Goal: Use online tool/utility: Utilize a website feature to perform a specific function

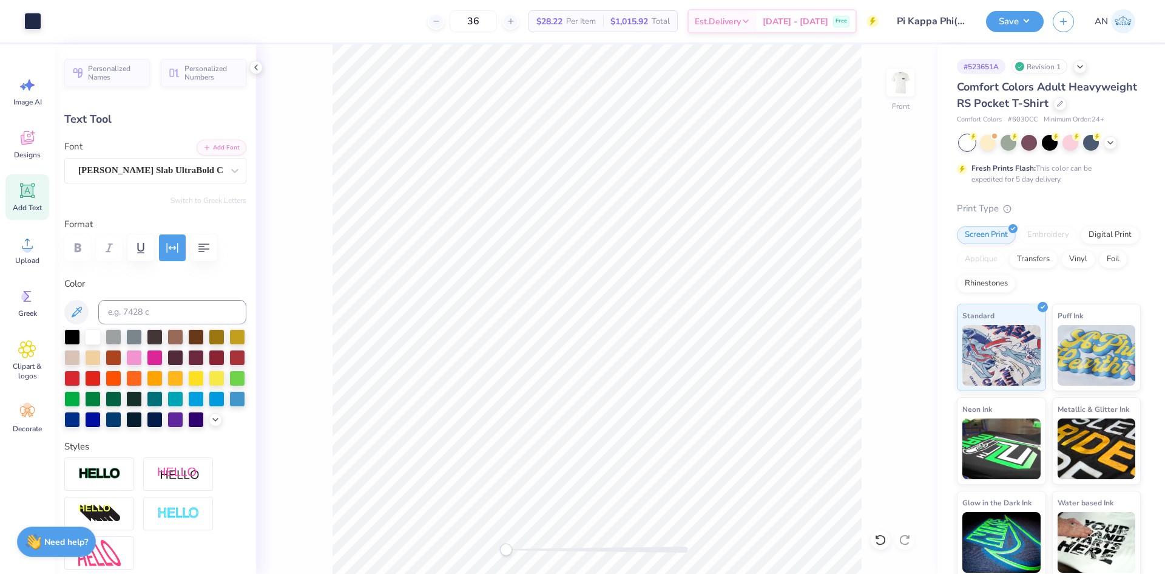
type input "6.35"
type input "1.20"
type input "11.69"
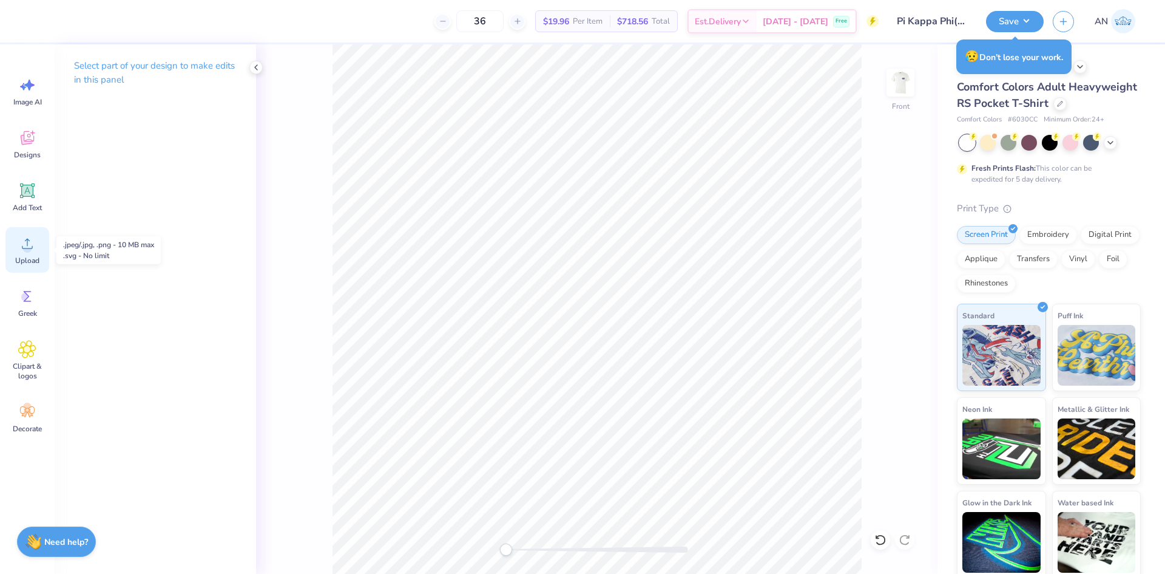
click at [27, 259] on span "Upload" at bounding box center [27, 261] width 24 height 10
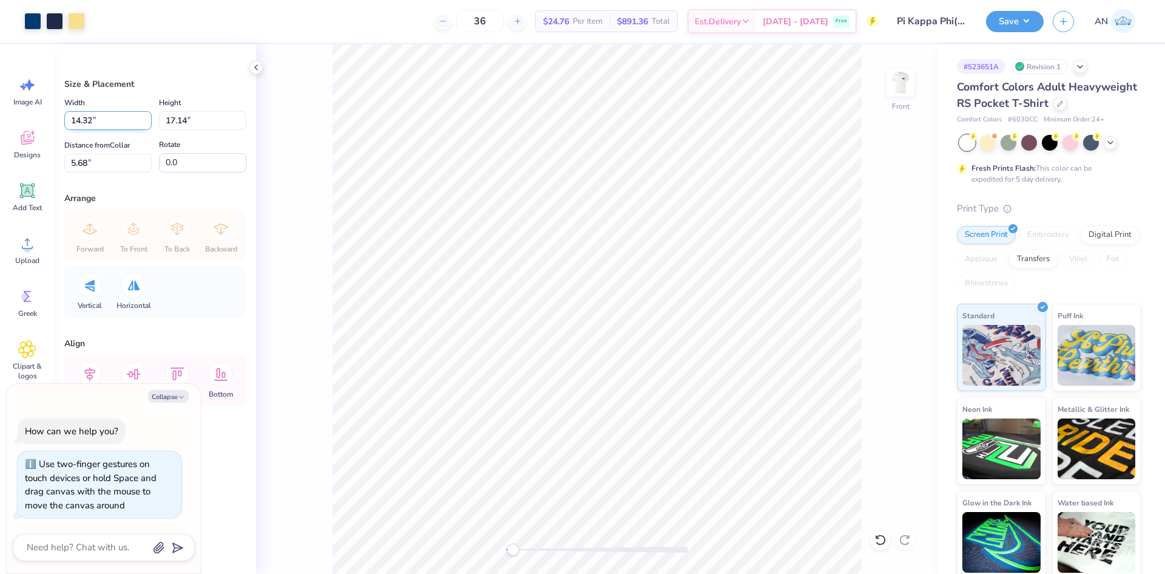
type textarea "x"
drag, startPoint x: 92, startPoint y: 120, endPoint x: 58, endPoint y: 121, distance: 34.0
click at [58, 121] on div "Size & Placement Width 14.32 14.32 " Height 17.14 17.14 " Distance from Collar …" at bounding box center [156, 308] width 202 height 529
type input "10.00"
type input "11.97"
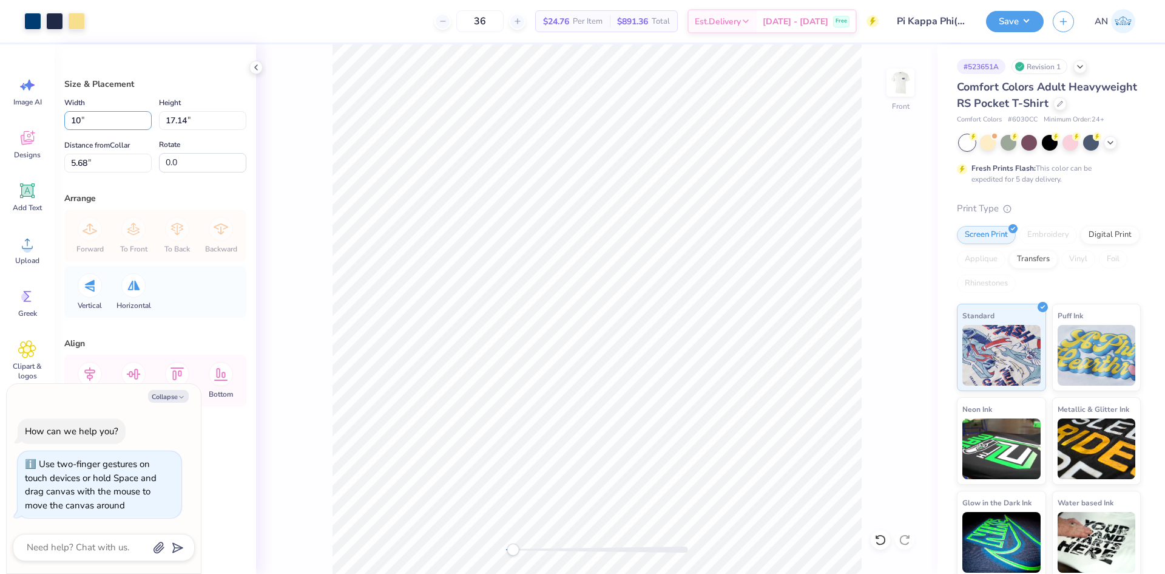
type input "8.27"
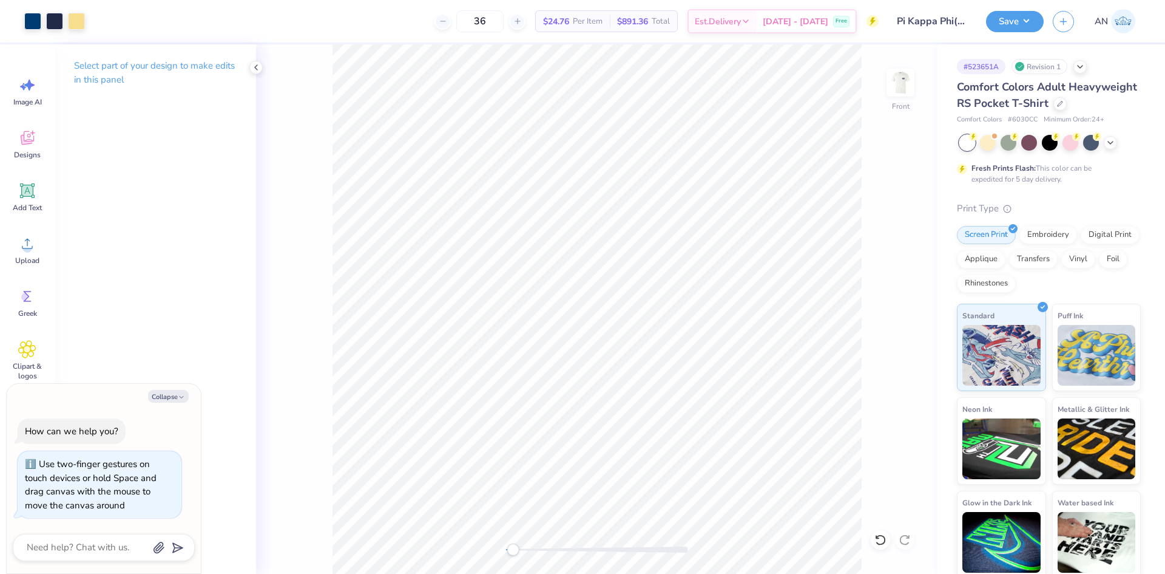
click at [558, 548] on div at bounding box center [597, 549] width 182 height 6
drag, startPoint x: 560, startPoint y: 552, endPoint x: 608, endPoint y: 550, distance: 48.6
click at [609, 549] on div at bounding box center [597, 549] width 182 height 6
click at [658, 547] on div at bounding box center [597, 549] width 182 height 6
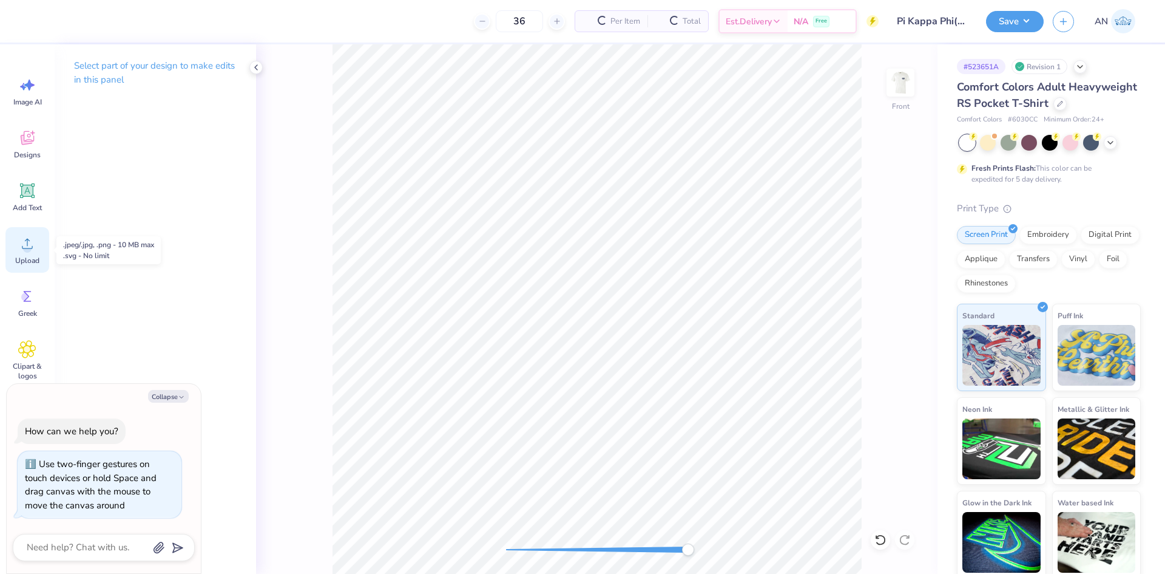
click at [29, 261] on span "Upload" at bounding box center [27, 261] width 24 height 10
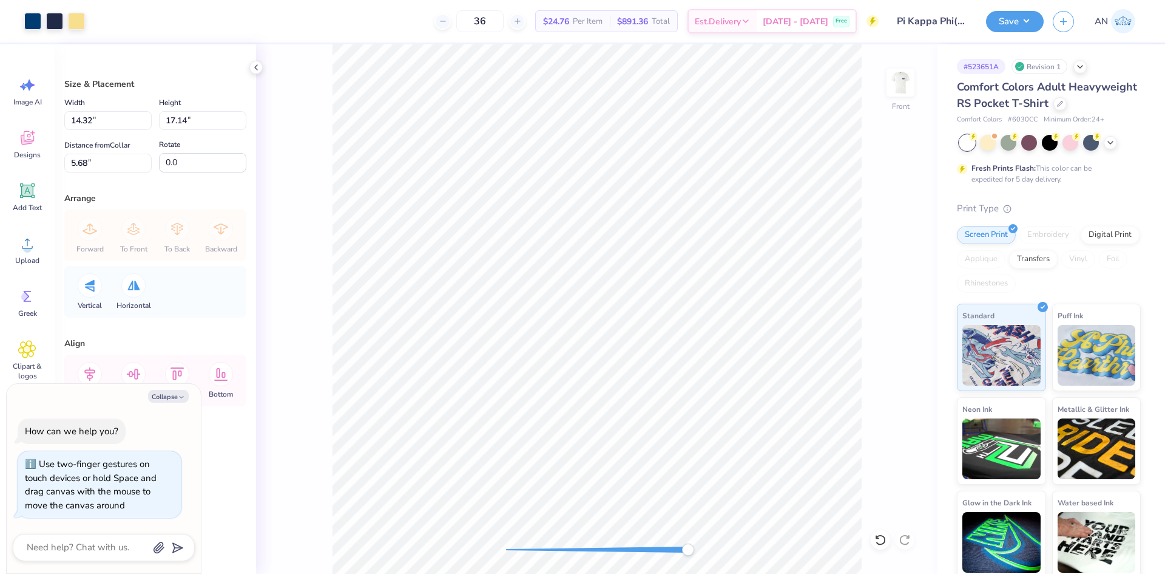
drag, startPoint x: 545, startPoint y: 549, endPoint x: 520, endPoint y: 550, distance: 25.5
click at [527, 547] on div at bounding box center [597, 549] width 182 height 6
click at [520, 550] on div at bounding box center [597, 549] width 182 height 6
drag, startPoint x: 634, startPoint y: 552, endPoint x: 532, endPoint y: 547, distance: 102.1
click at [532, 547] on div at bounding box center [597, 549] width 182 height 6
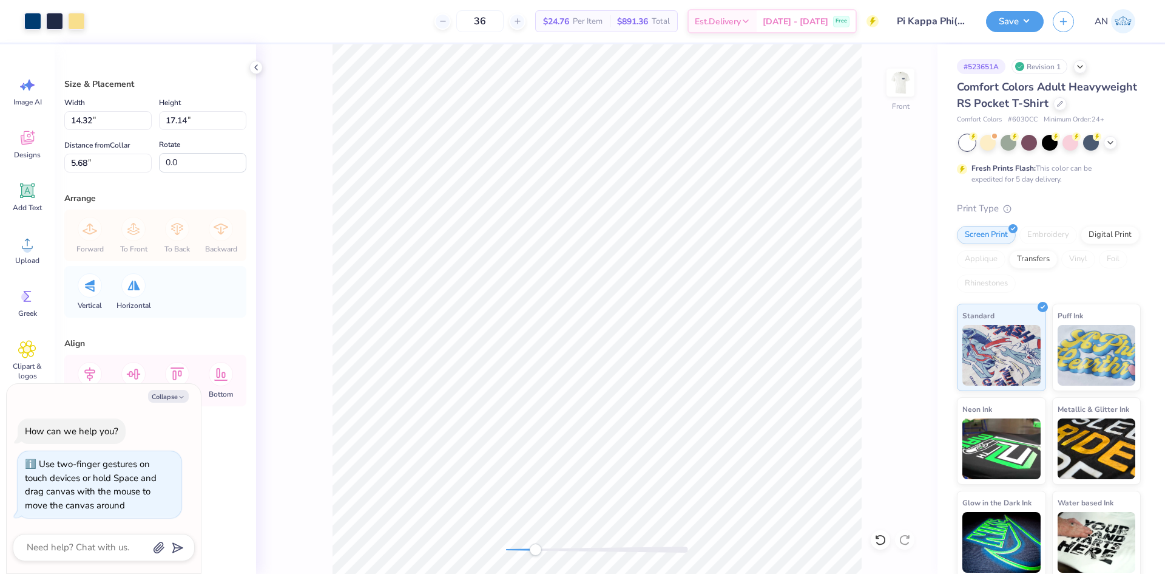
click at [900, 333] on div "Front" at bounding box center [597, 308] width 682 height 529
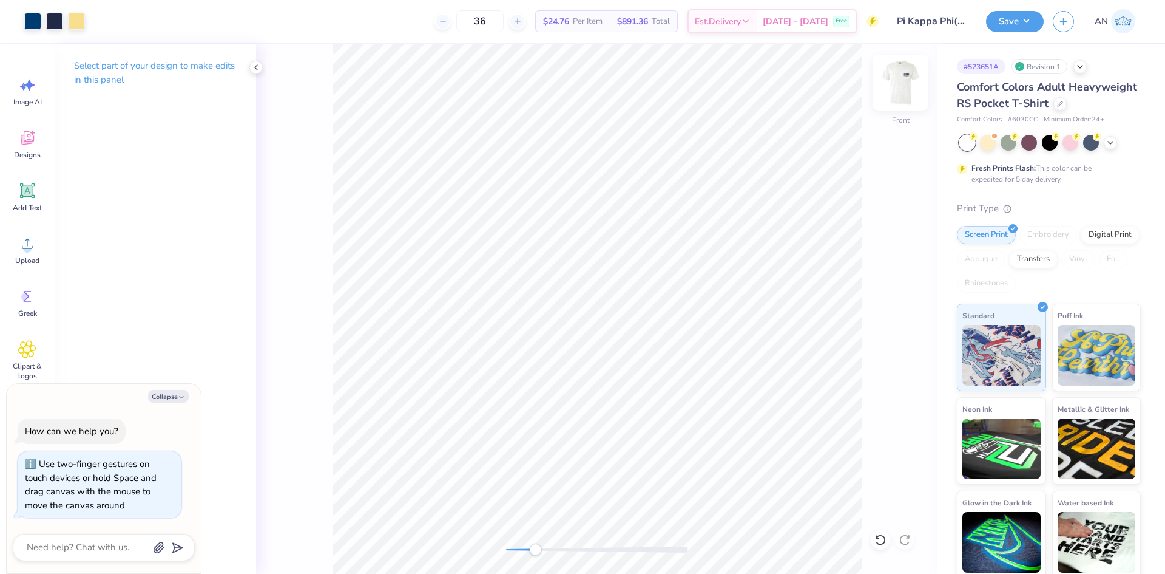
click at [898, 86] on img at bounding box center [900, 82] width 49 height 49
click at [486, 547] on div "Back" at bounding box center [597, 308] width 682 height 529
click at [896, 85] on img at bounding box center [900, 82] width 49 height 49
type textarea "x"
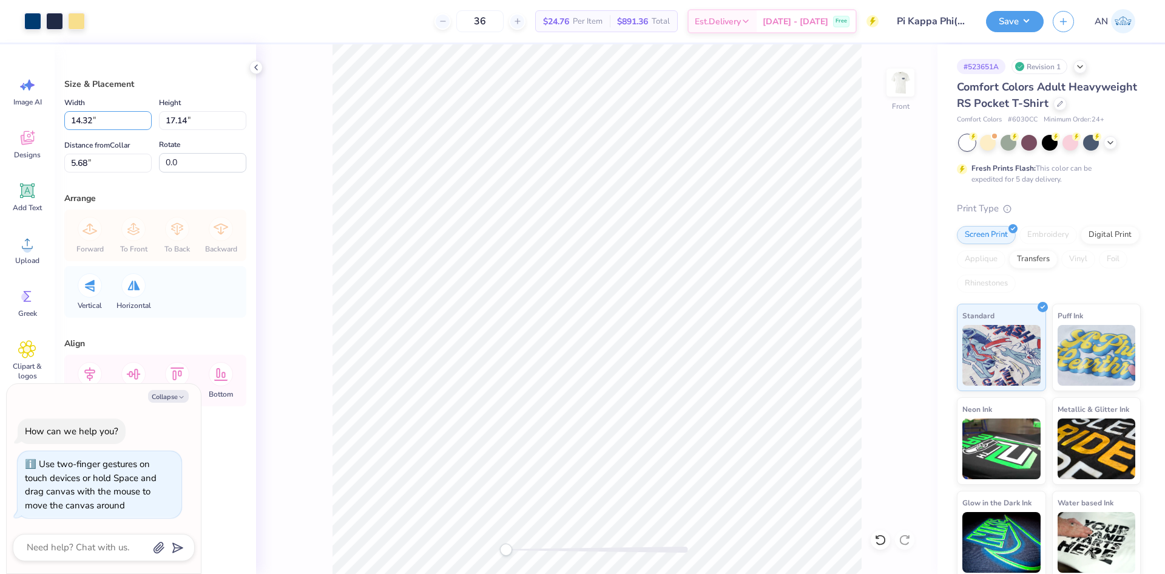
drag, startPoint x: 103, startPoint y: 121, endPoint x: 61, endPoint y: 127, distance: 42.3
click at [61, 127] on div "Size & Placement Width 14.32 14.32 " Height 17.14 17.14 " Distance from Collar …" at bounding box center [156, 308] width 202 height 529
type input "11"
type textarea "x"
type input "11.00"
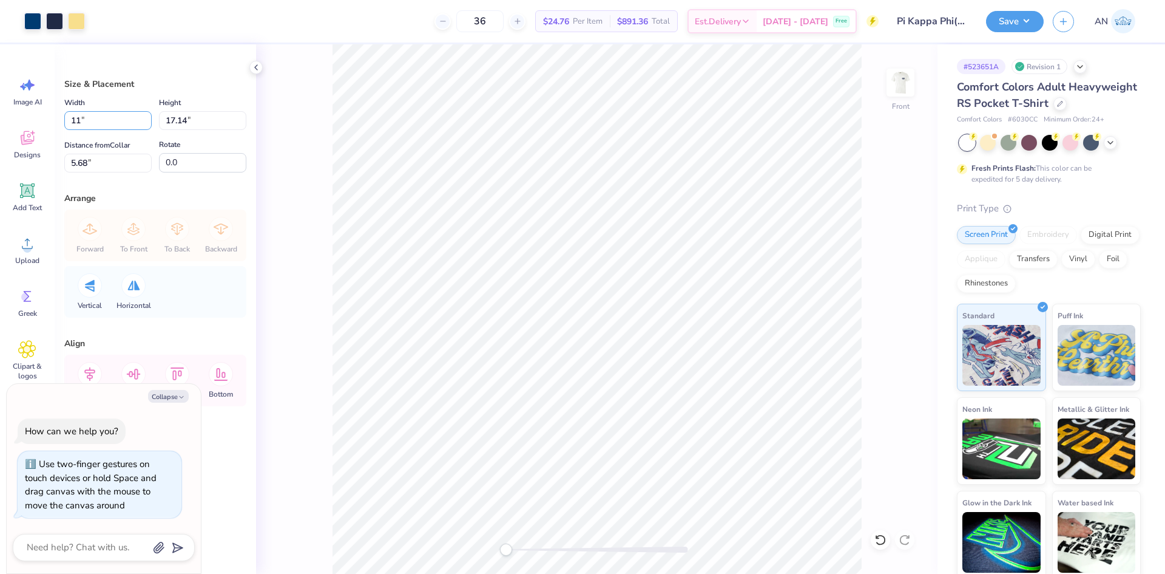
type input "13.16"
drag, startPoint x: 87, startPoint y: 159, endPoint x: 44, endPoint y: 154, distance: 43.4
click at [44, 154] on div "Art colors 36 $24.76 Per Item $891.36 Total Est. Delivery [DATE] - [DATE] Free …" at bounding box center [582, 287] width 1165 height 574
type input "3"
click at [330, 170] on div "Front" at bounding box center [597, 308] width 682 height 529
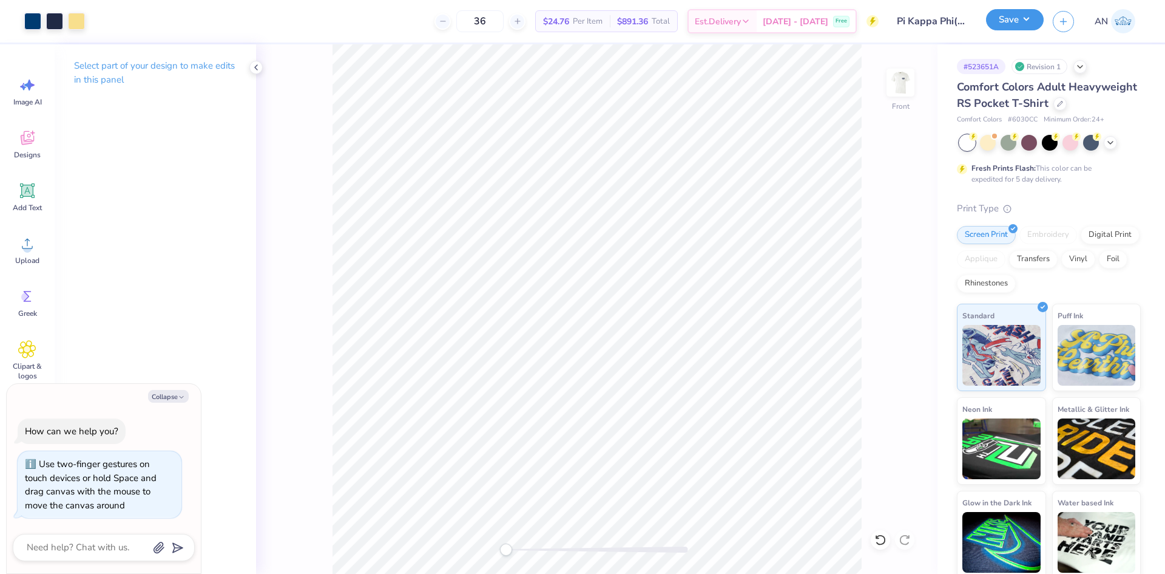
click at [1007, 18] on button "Save" at bounding box center [1015, 19] width 58 height 21
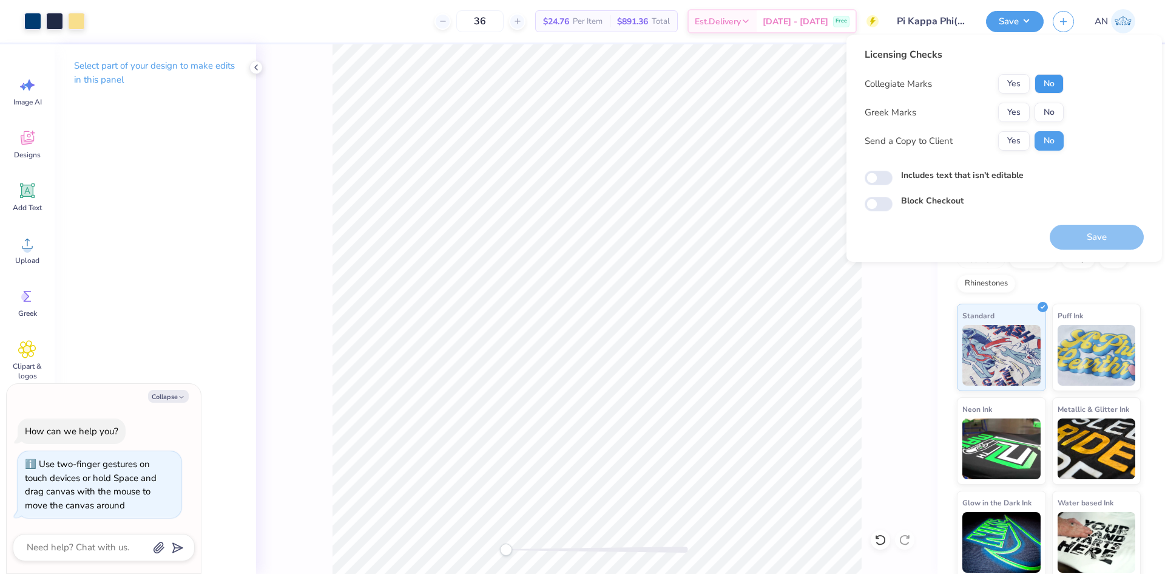
click at [1042, 85] on button "No" at bounding box center [1049, 83] width 29 height 19
click at [1007, 114] on button "Yes" at bounding box center [1014, 112] width 32 height 19
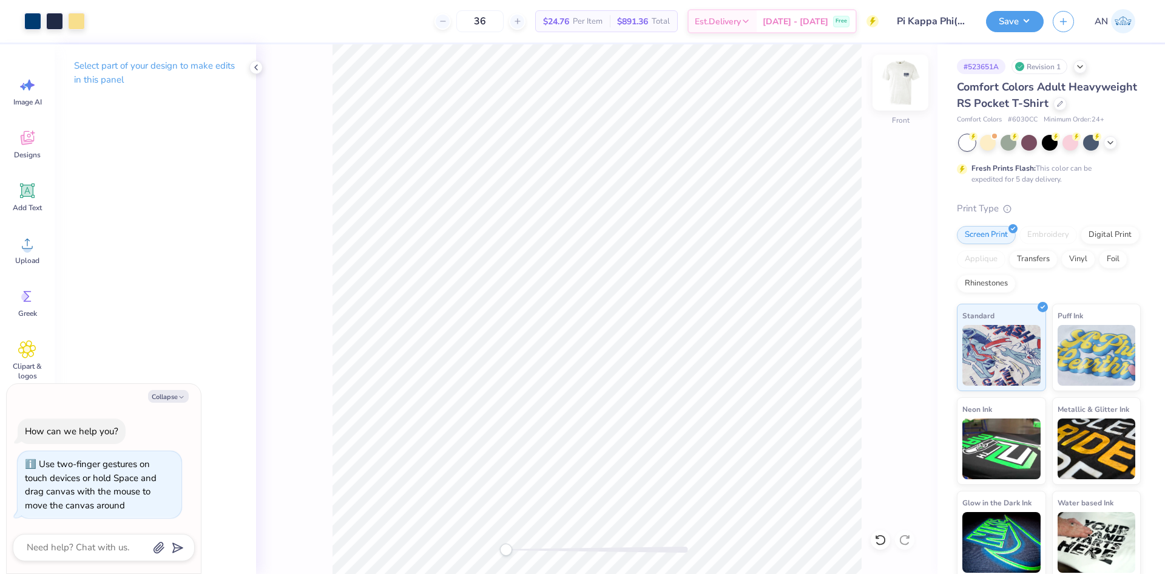
click at [900, 89] on img at bounding box center [900, 82] width 49 height 49
click at [1025, 26] on button "Save" at bounding box center [1015, 19] width 58 height 21
type textarea "x"
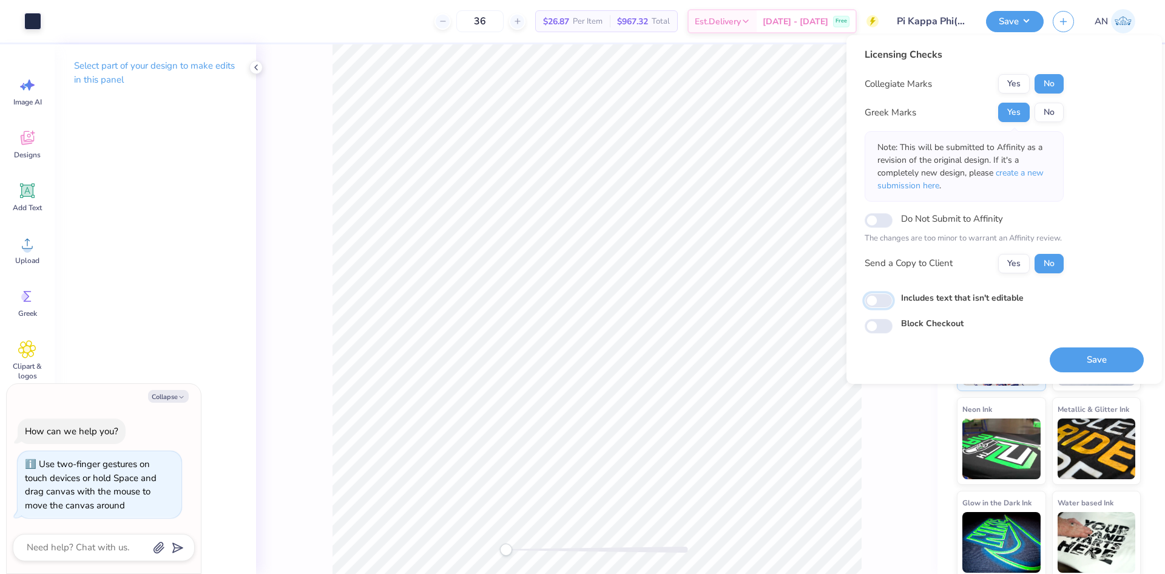
click at [883, 299] on input "Includes text that isn't editable" at bounding box center [879, 300] width 28 height 15
checkbox input "true"
click at [1080, 358] on button "Save" at bounding box center [1097, 359] width 94 height 25
type textarea "x"
